Goal: Transaction & Acquisition: Purchase product/service

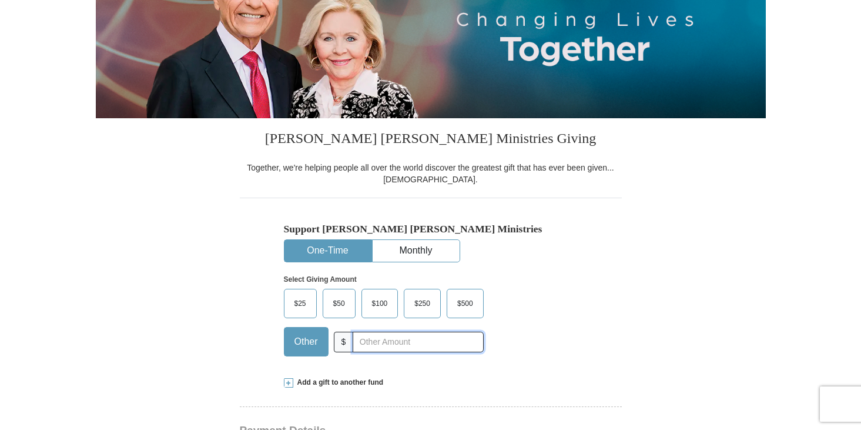
click at [362, 345] on input "text" at bounding box center [418, 342] width 131 height 21
type input "175"
click at [547, 302] on div "Select Giving Amount Amount must be a valid number The total gift cannot be les…" at bounding box center [431, 313] width 294 height 103
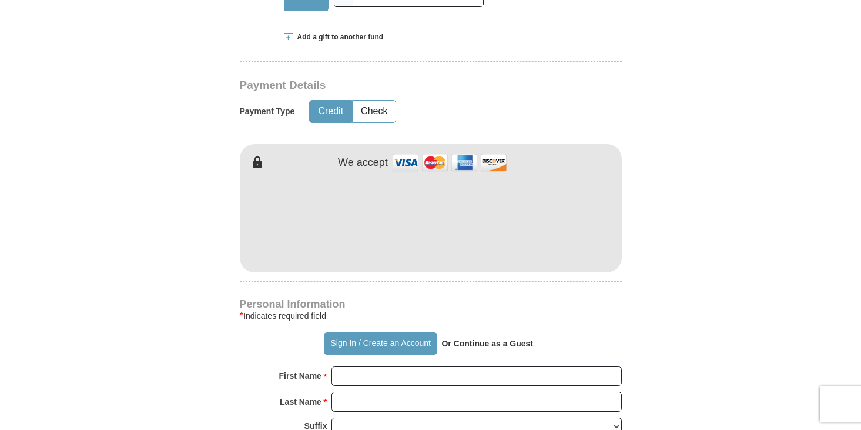
scroll to position [529, 0]
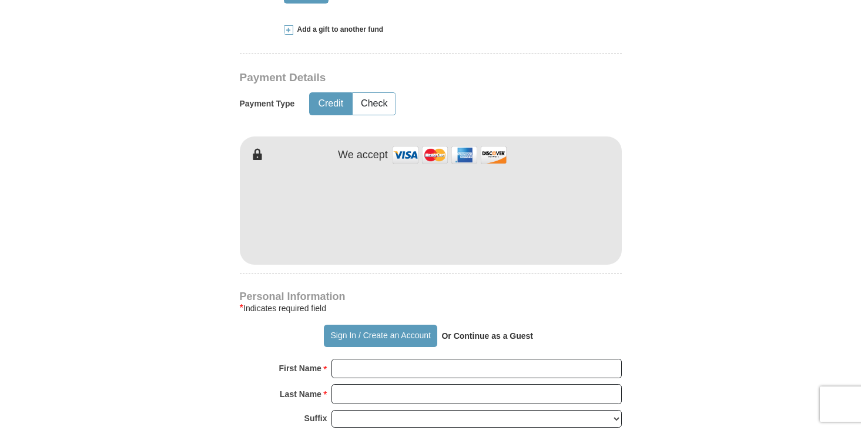
click at [154, 318] on form "Already have an account? Sign in for faster giving. Don't have an account? Crea…" at bounding box center [431, 239] width 670 height 1442
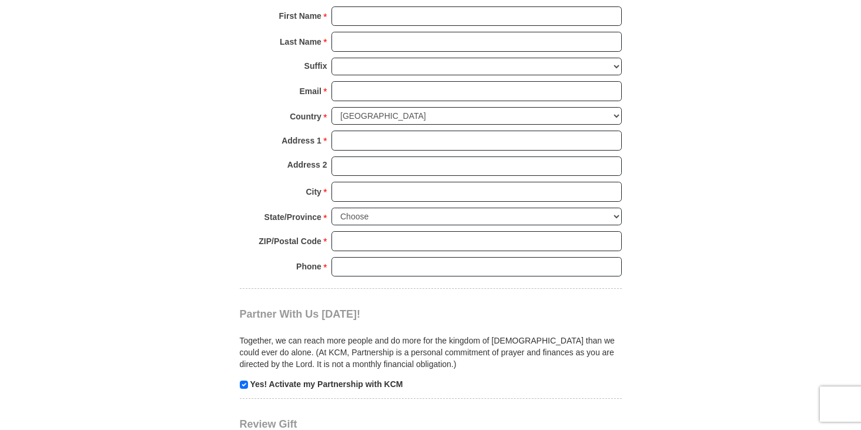
scroll to position [882, 0]
click at [378, 16] on input "First Name *" at bounding box center [477, 16] width 290 height 20
type input "[PERSON_NAME]"
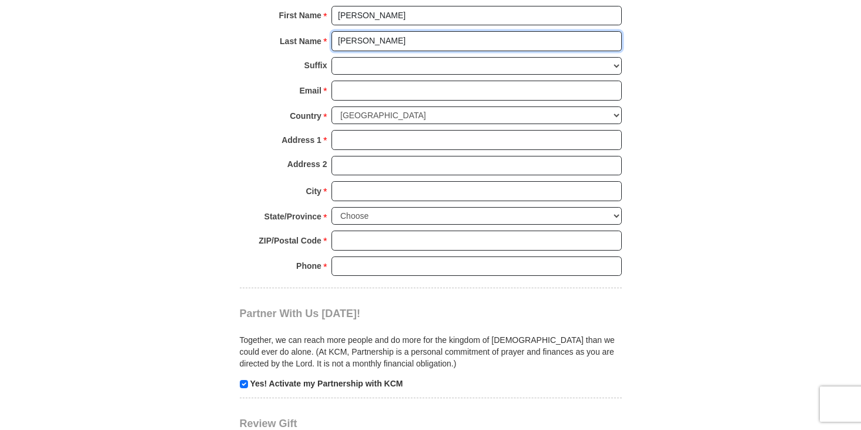
type input "[PERSON_NAME]"
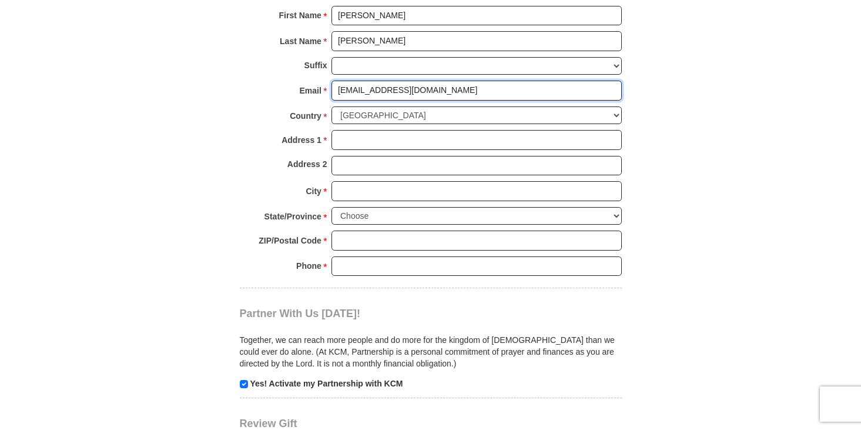
type input "[EMAIL_ADDRESS][DOMAIN_NAME]"
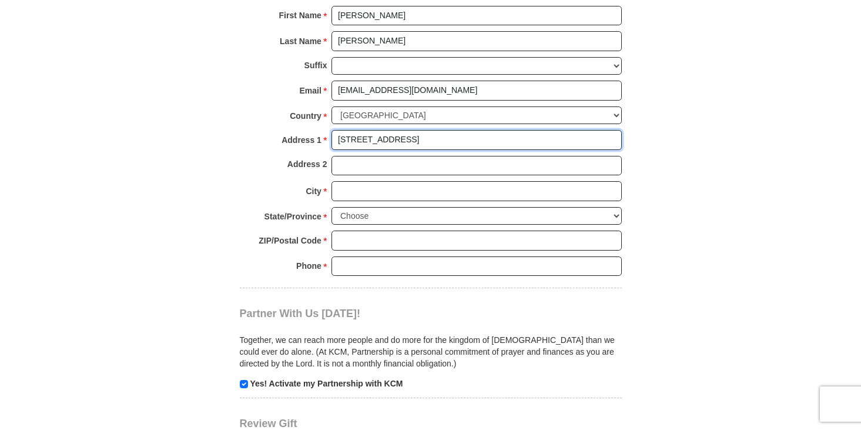
type input "[STREET_ADDRESS]"
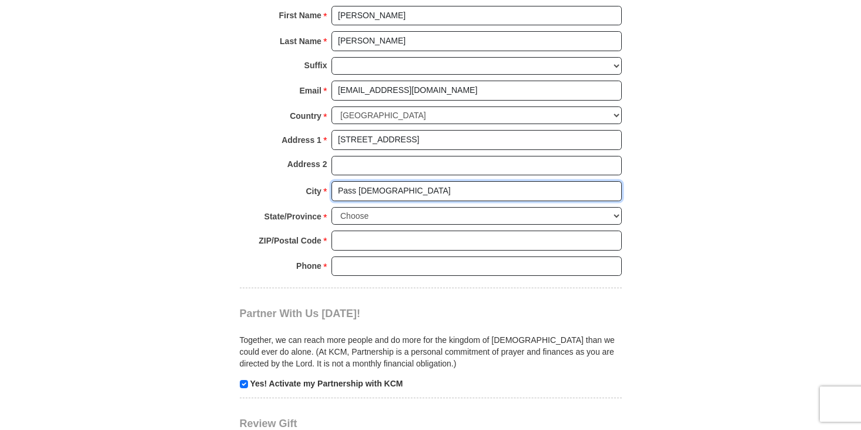
type input "Pass [DEMOGRAPHIC_DATA]"
click at [617, 216] on select "Choose [US_STATE] [US_STATE] [US_STATE] [US_STATE] [US_STATE] Armed Forces Amer…" at bounding box center [477, 216] width 290 height 18
select select "MS"
click at [332, 207] on select "Choose [US_STATE] [US_STATE] [US_STATE] [US_STATE] [US_STATE] Armed Forces Amer…" at bounding box center [477, 216] width 290 height 18
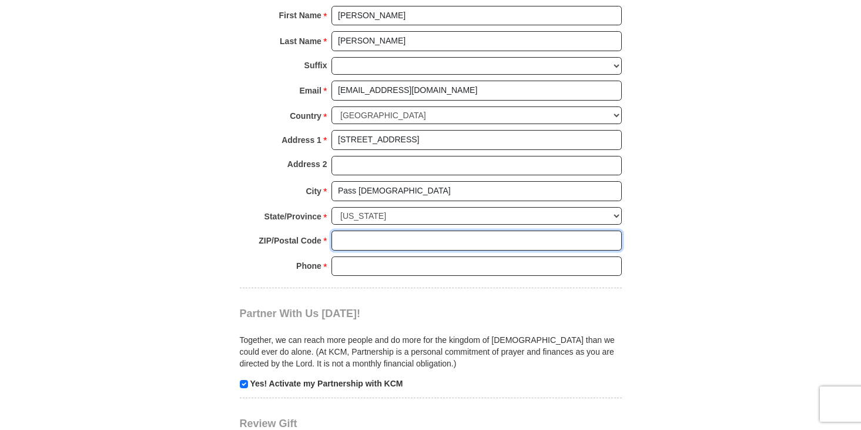
click at [342, 242] on input "ZIP/Postal Code *" at bounding box center [477, 241] width 290 height 20
type input "39571"
click at [344, 264] on input "Phone * *" at bounding box center [477, 266] width 290 height 20
type input "2282224222"
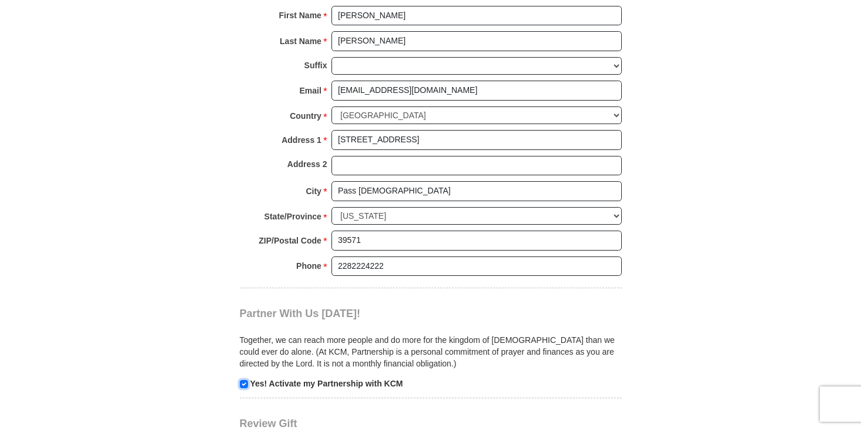
click at [243, 385] on input "checkbox" at bounding box center [244, 384] width 8 height 8
checkbox input "false"
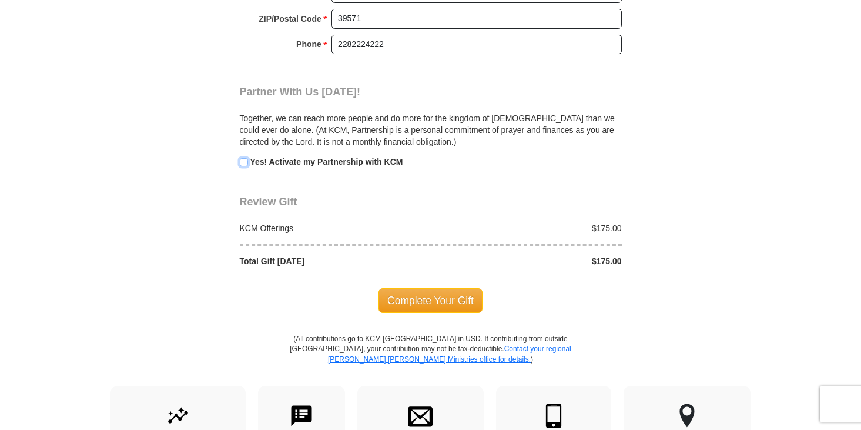
scroll to position [1117, 0]
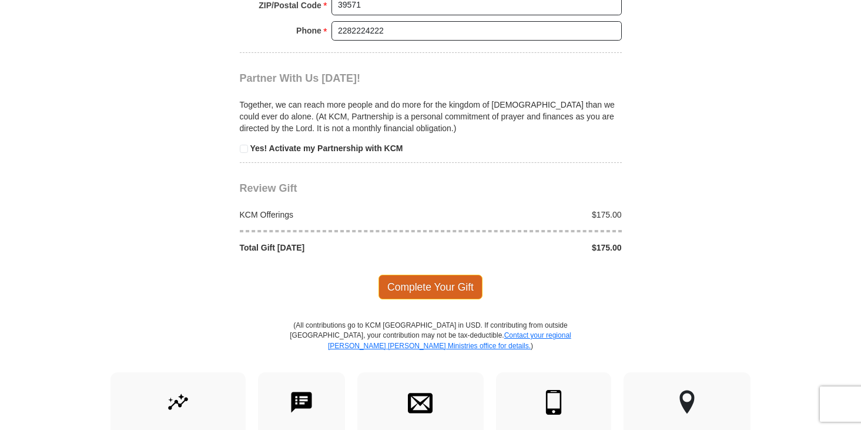
click at [399, 287] on span "Complete Your Gift" at bounding box center [431, 287] width 104 height 25
